Goal: Check status: Check status

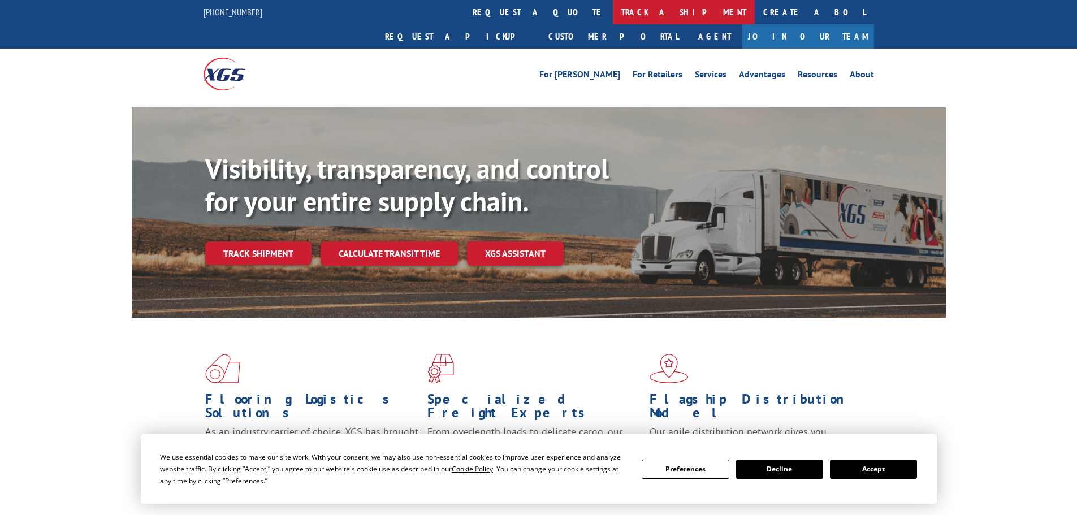
click at [613, 7] on link "track a shipment" at bounding box center [684, 12] width 142 height 24
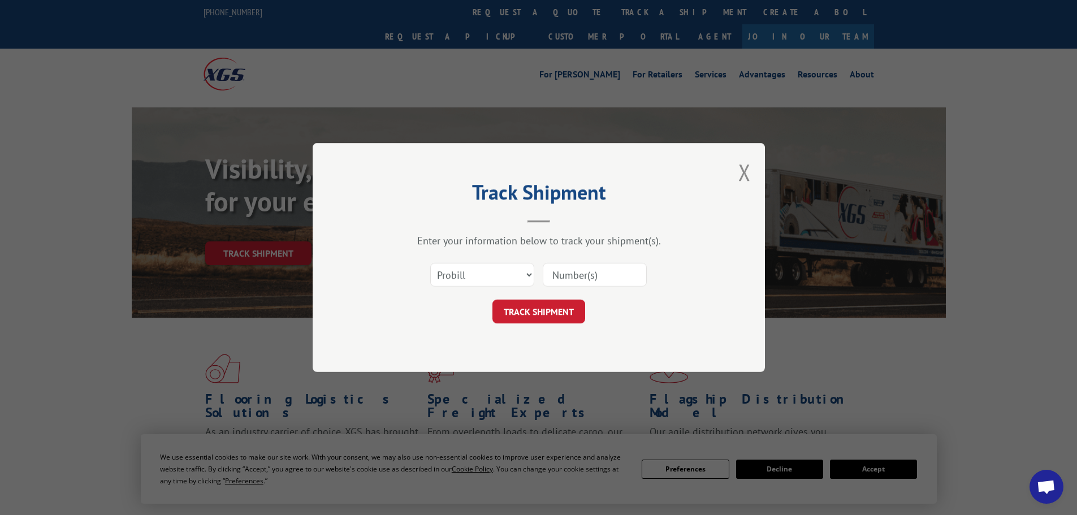
click at [578, 270] on input at bounding box center [595, 275] width 104 height 24
paste input "17523128"
type input "17523128"
click button "TRACK SHIPMENT" at bounding box center [538, 312] width 93 height 24
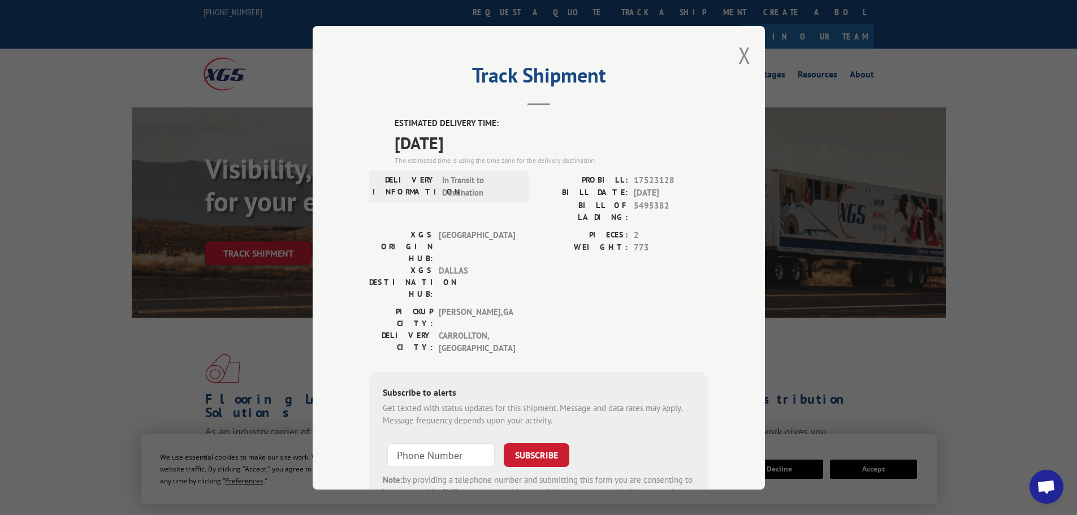
click at [459, 141] on span "[DATE]" at bounding box center [551, 141] width 314 height 25
copy span "[DATE]"
click at [658, 176] on span "17523128" at bounding box center [671, 180] width 75 height 13
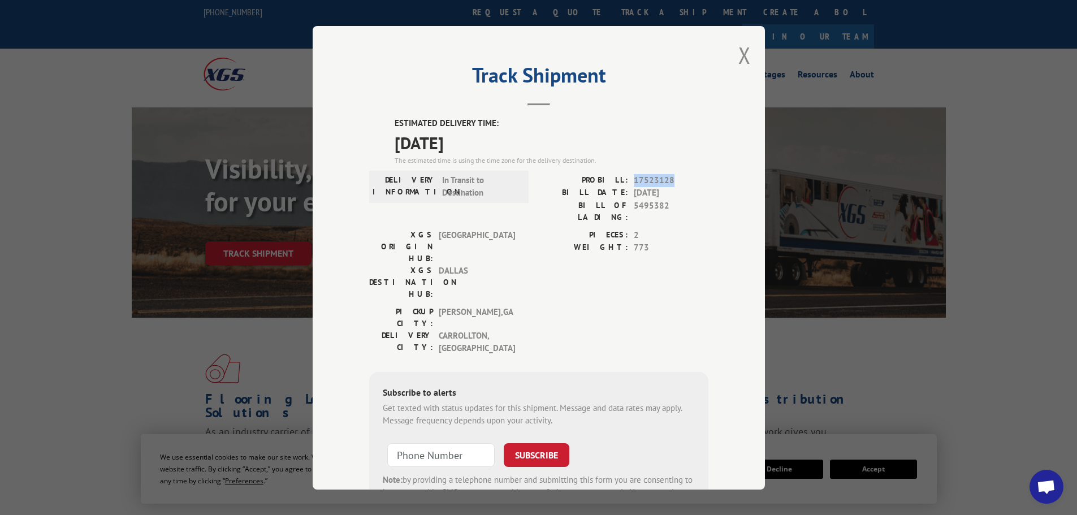
click at [658, 176] on span "17523128" at bounding box center [671, 180] width 75 height 13
copy span "17523128"
